Goal: Information Seeking & Learning: Learn about a topic

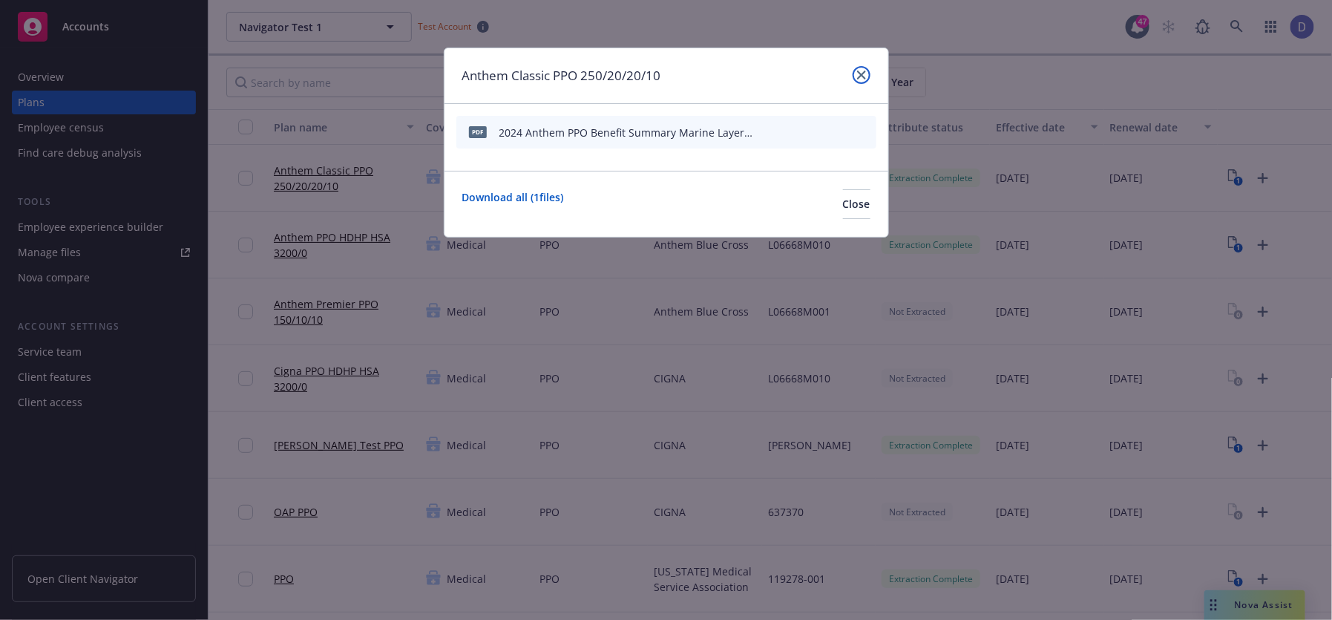
click at [864, 75] on icon "close" at bounding box center [861, 74] width 9 height 9
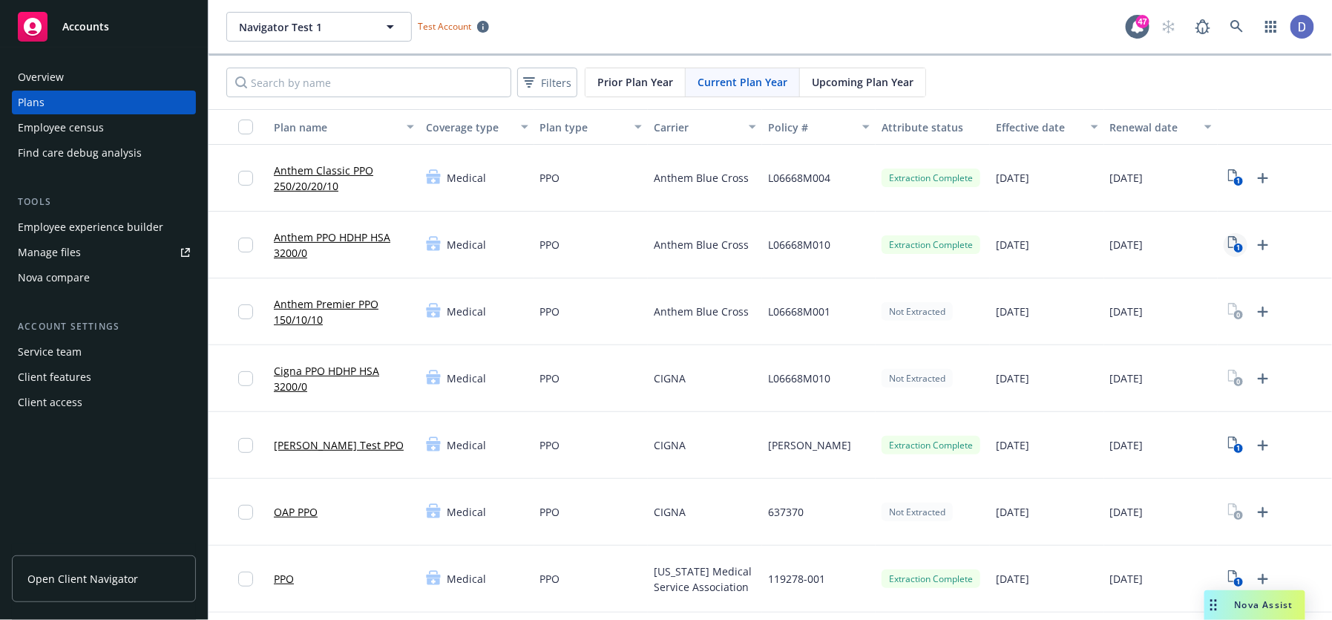
click at [1236, 247] on text "1" at bounding box center [1238, 248] width 4 height 10
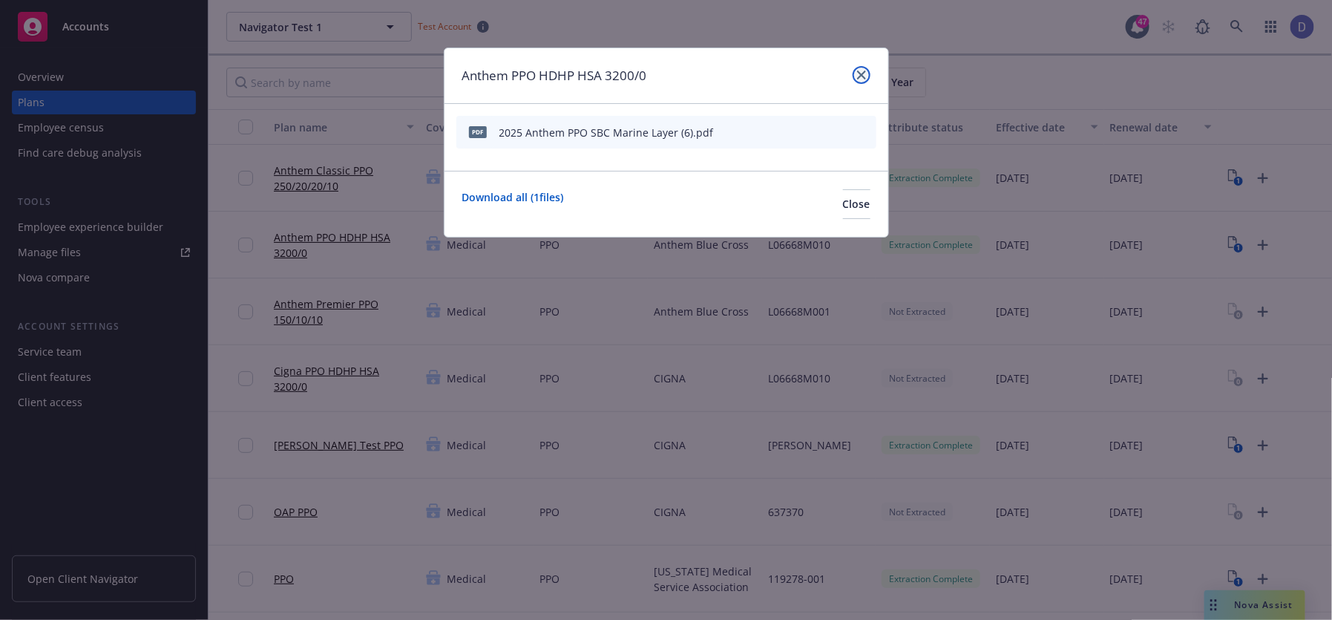
click at [861, 73] on icon "close" at bounding box center [861, 74] width 9 height 9
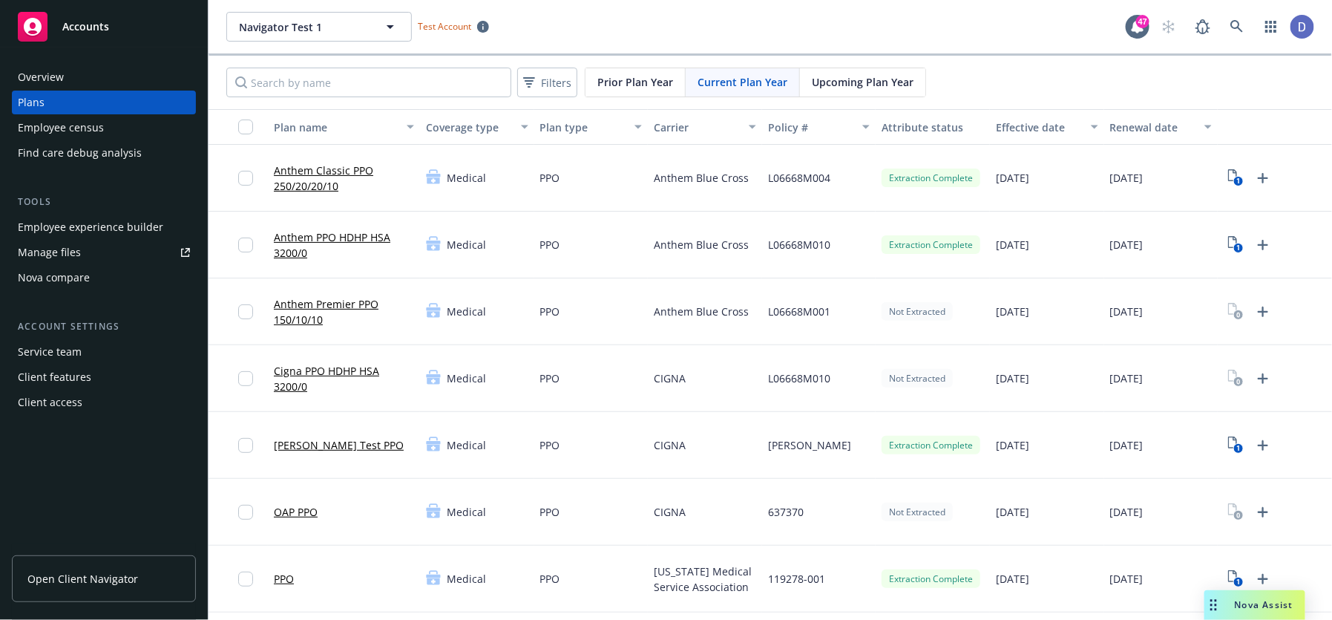
click at [344, 165] on link "Anthem Classic PPO 250/20/20/10" at bounding box center [344, 177] width 140 height 31
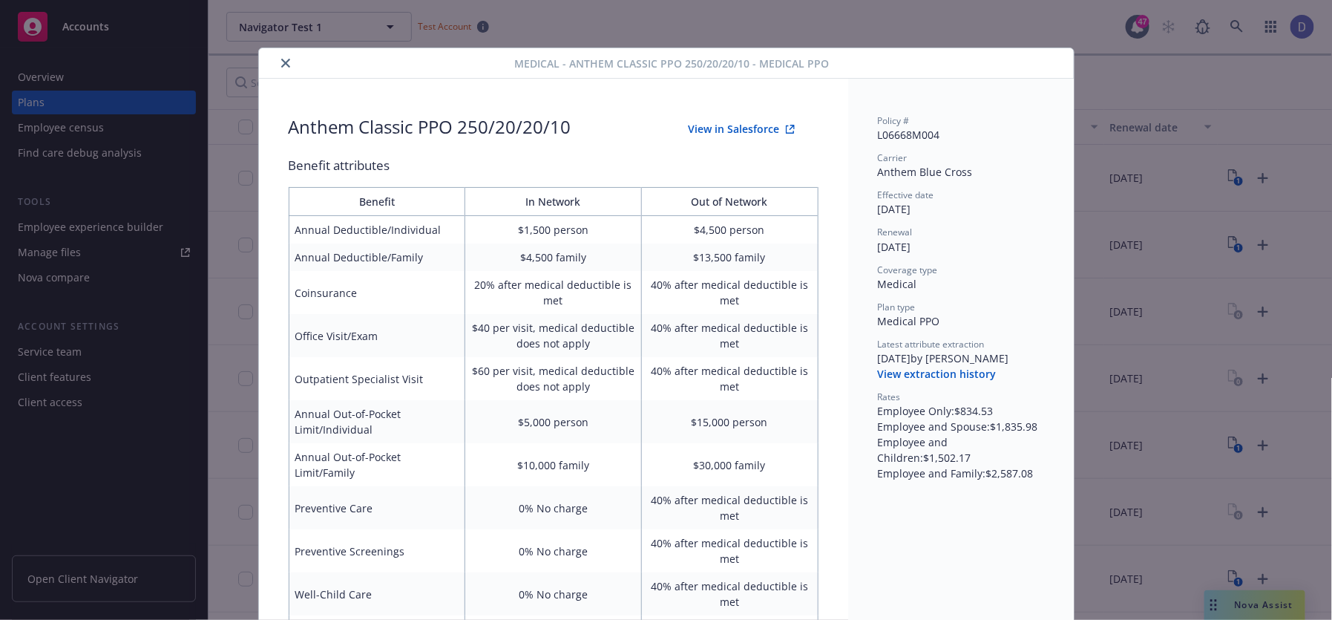
scroll to position [45, 0]
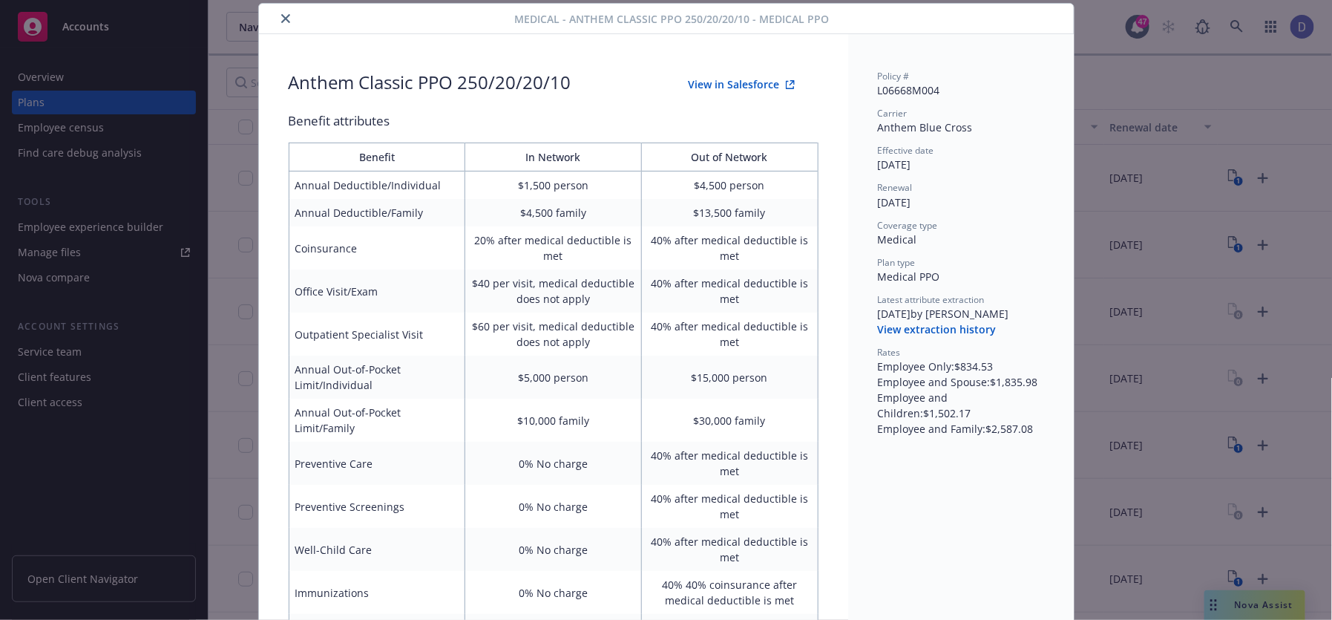
click at [967, 329] on button "View extraction history" at bounding box center [937, 329] width 119 height 15
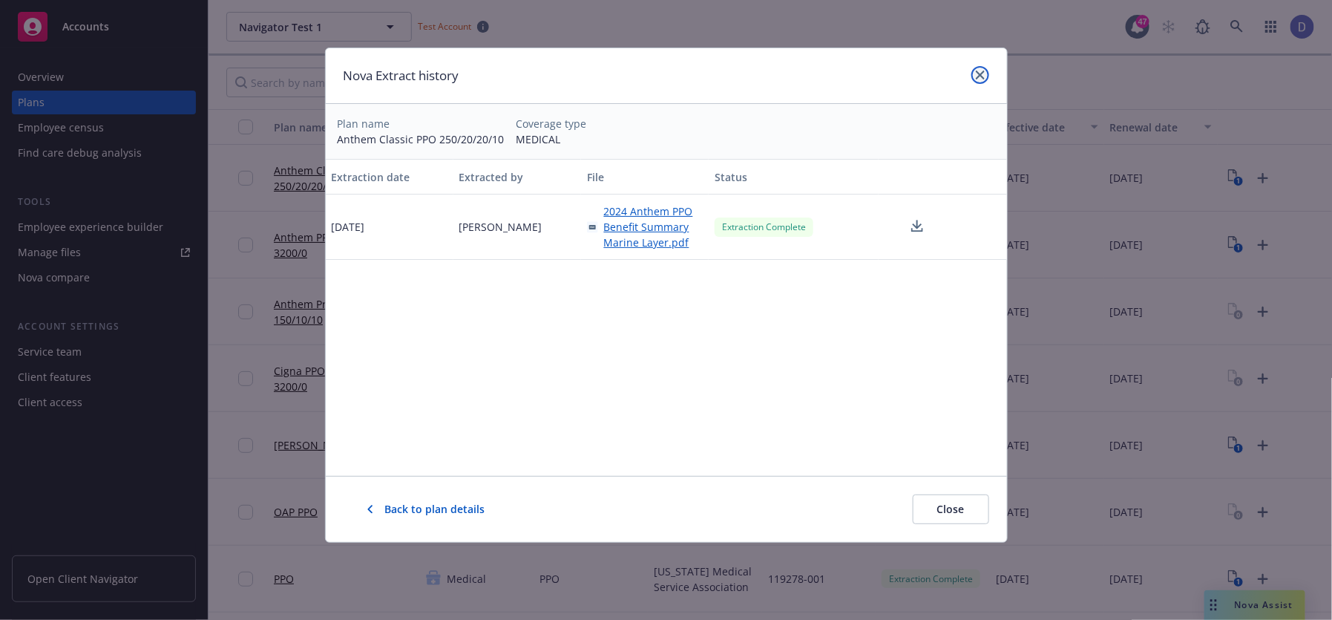
click at [986, 70] on link "close" at bounding box center [980, 75] width 18 height 18
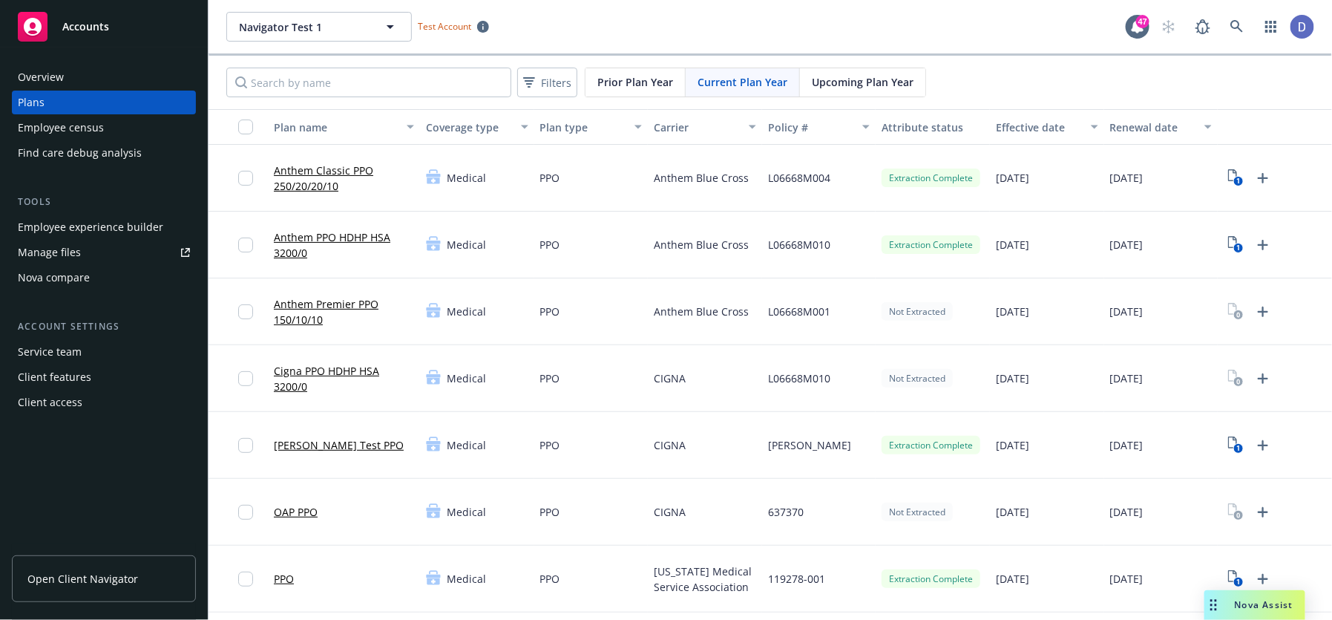
click at [365, 243] on link "Anthem PPO HDHP HSA 3200/0" at bounding box center [344, 244] width 140 height 31
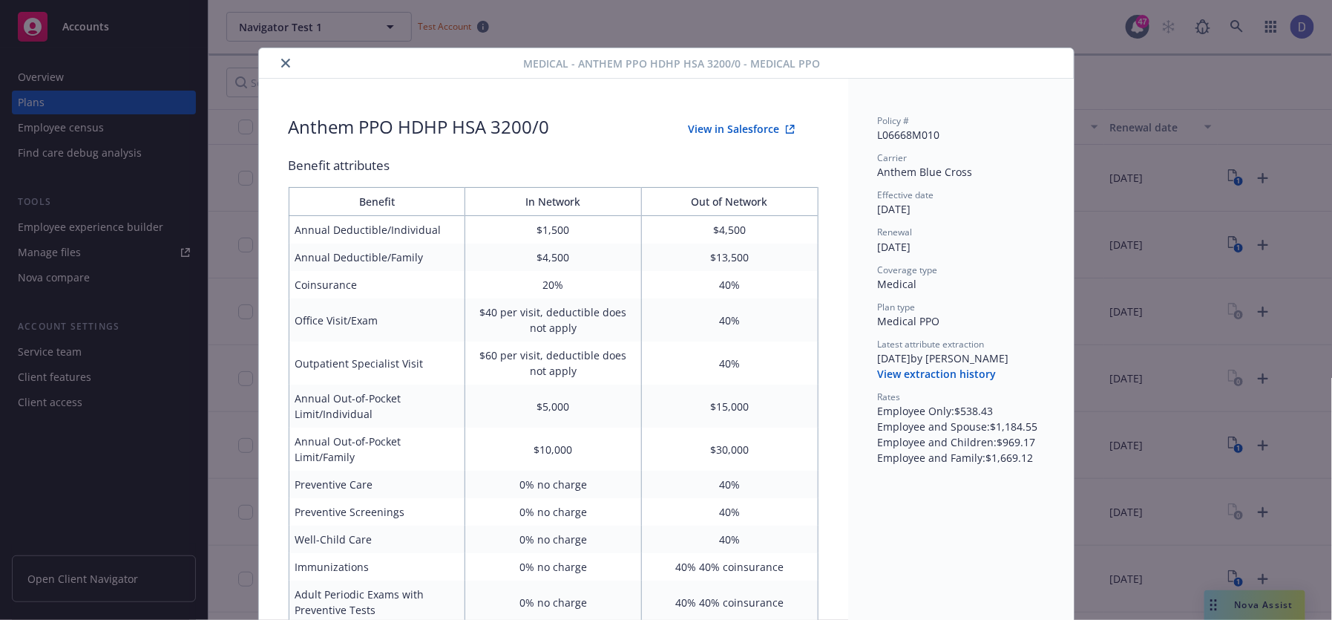
scroll to position [45, 0]
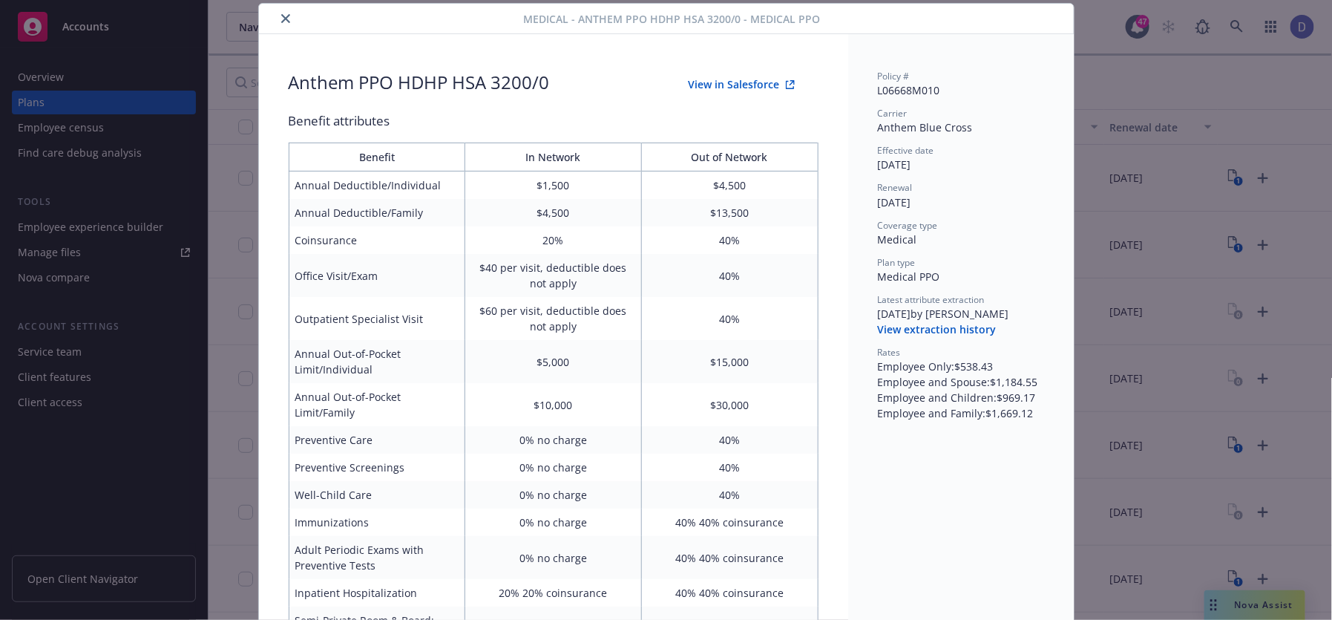
click at [927, 330] on button "View extraction history" at bounding box center [937, 329] width 119 height 15
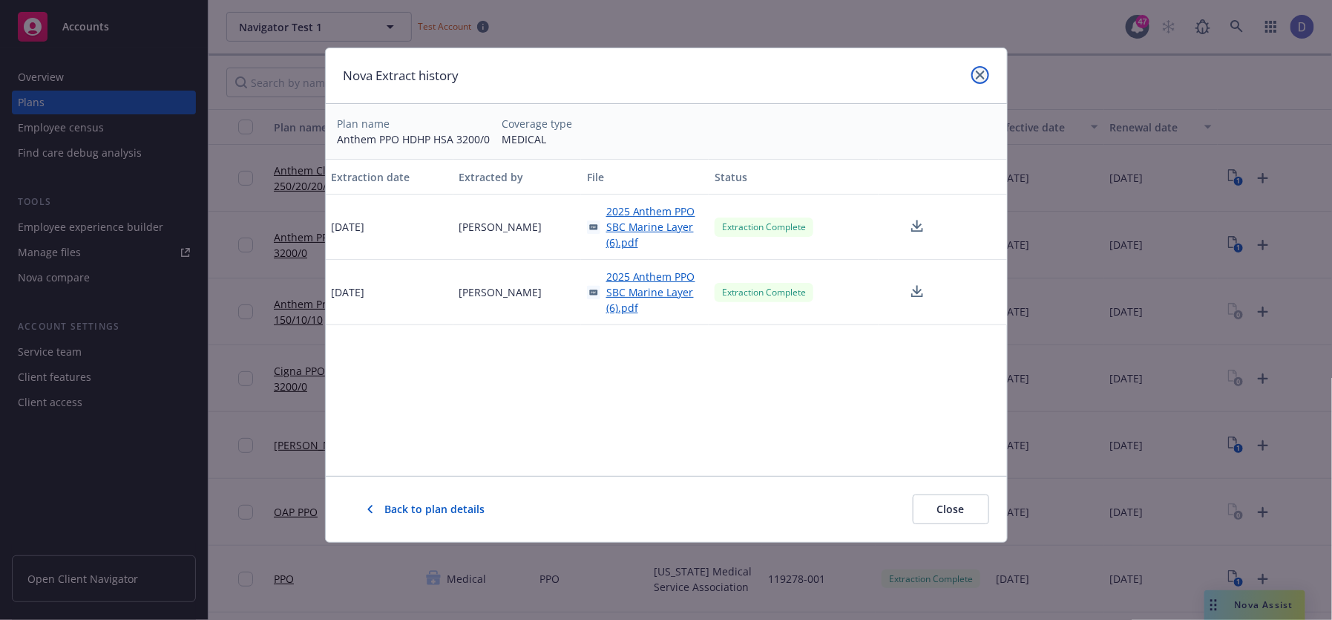
click at [979, 77] on icon "close" at bounding box center [980, 74] width 9 height 9
